Goal: Contribute content: Add original content to the website for others to see

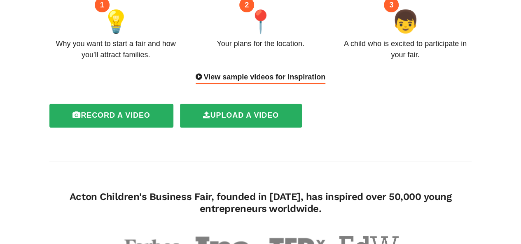
scroll to position [107, 0]
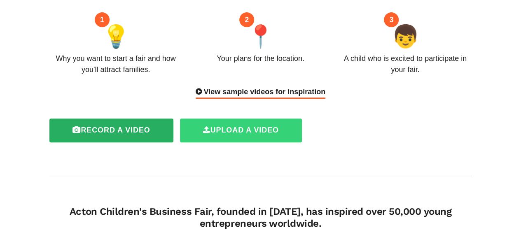
click at [225, 130] on label "Upload a video" at bounding box center [241, 131] width 122 height 24
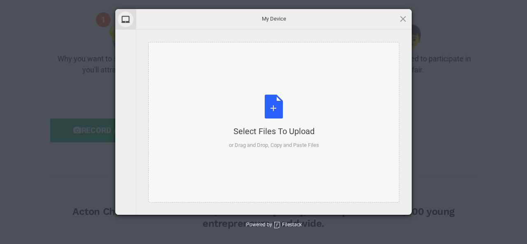
click at [277, 137] on div "Select Files to Upload" at bounding box center [274, 132] width 90 height 12
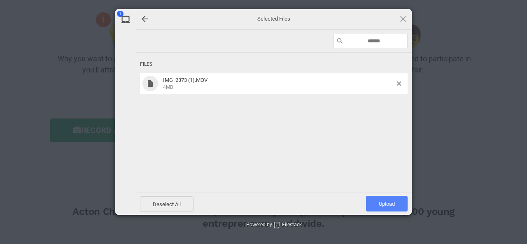
click at [384, 205] on span "Upload 1" at bounding box center [387, 204] width 16 height 6
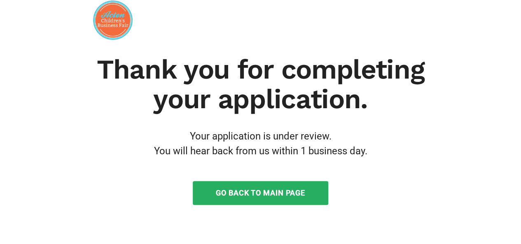
scroll to position [49, 0]
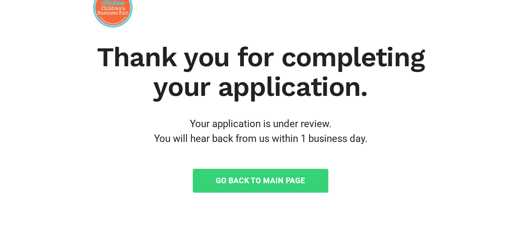
click at [288, 179] on link "Go Back to Main Page" at bounding box center [260, 181] width 135 height 24
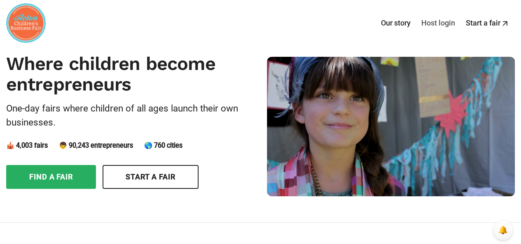
click at [446, 23] on link "Host login" at bounding box center [438, 23] width 44 height 26
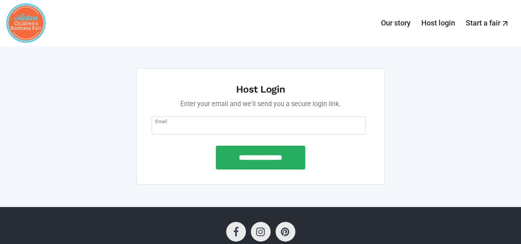
scroll to position [1, 0]
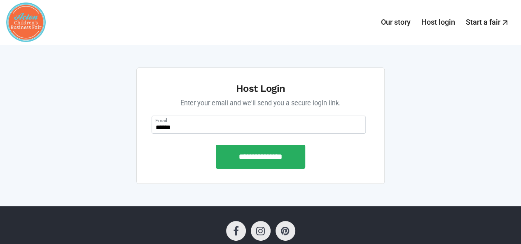
type input "**********"
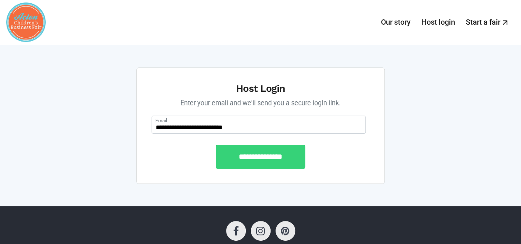
click at [279, 159] on input "**********" at bounding box center [260, 157] width 89 height 24
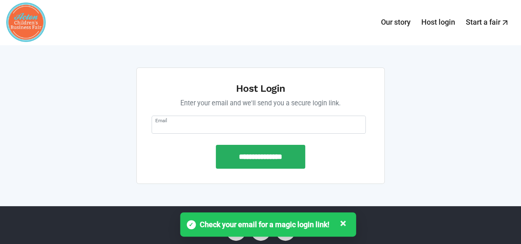
scroll to position [0, 0]
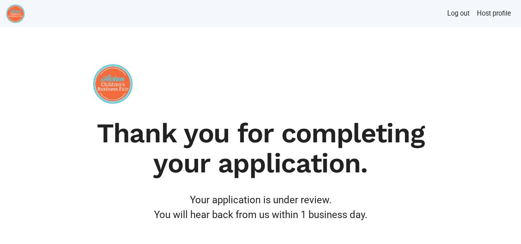
scroll to position [49, 0]
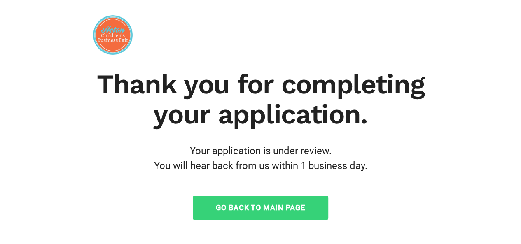
click at [268, 207] on link "Go Back to Main Page" at bounding box center [260, 208] width 135 height 24
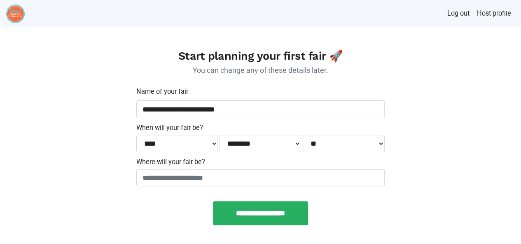
click at [14, 14] on img at bounding box center [15, 14] width 19 height 19
